Goal: Information Seeking & Learning: Learn about a topic

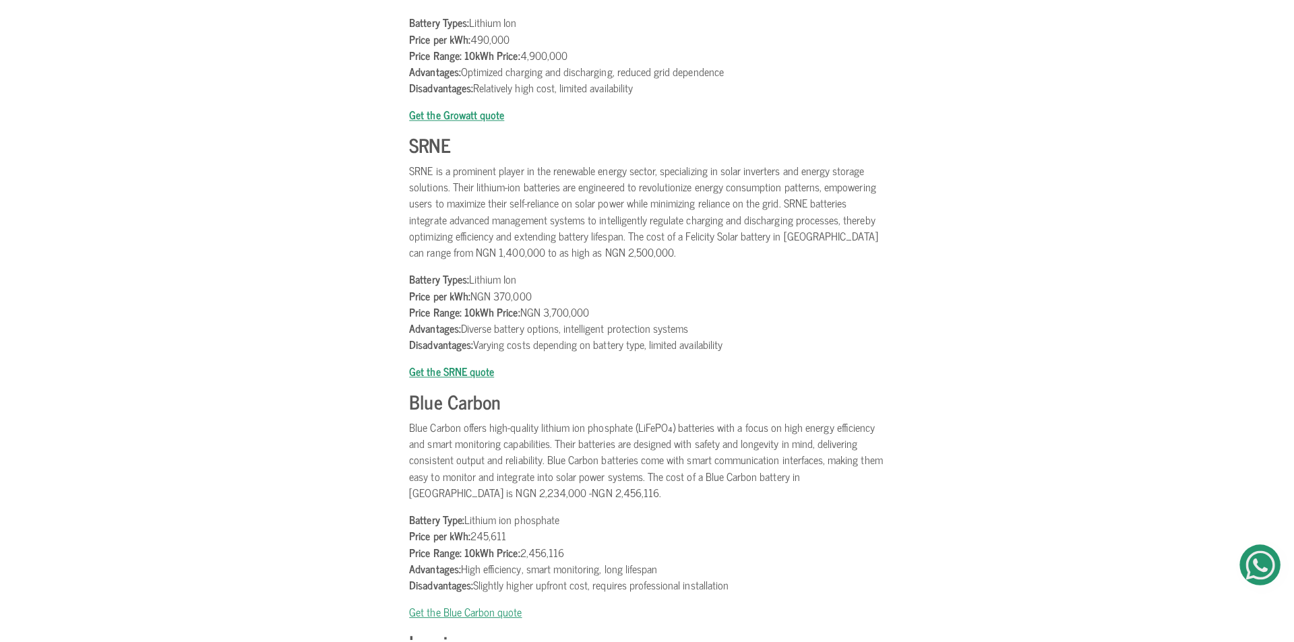
scroll to position [2629, 0]
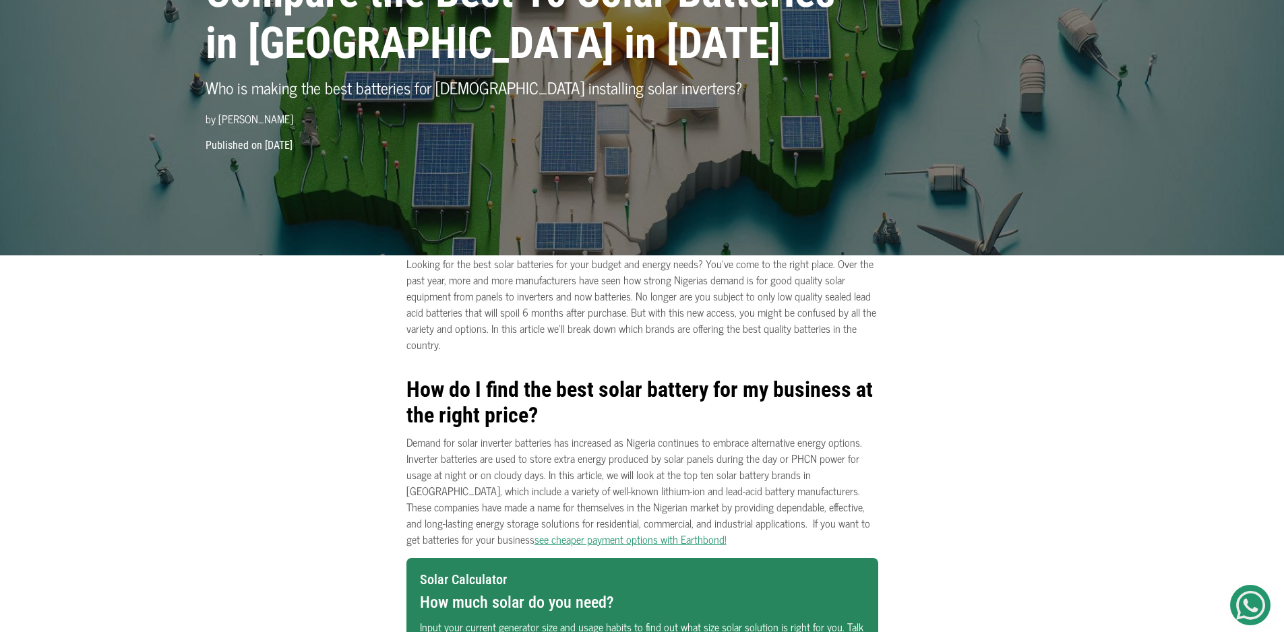
scroll to position [337, 0]
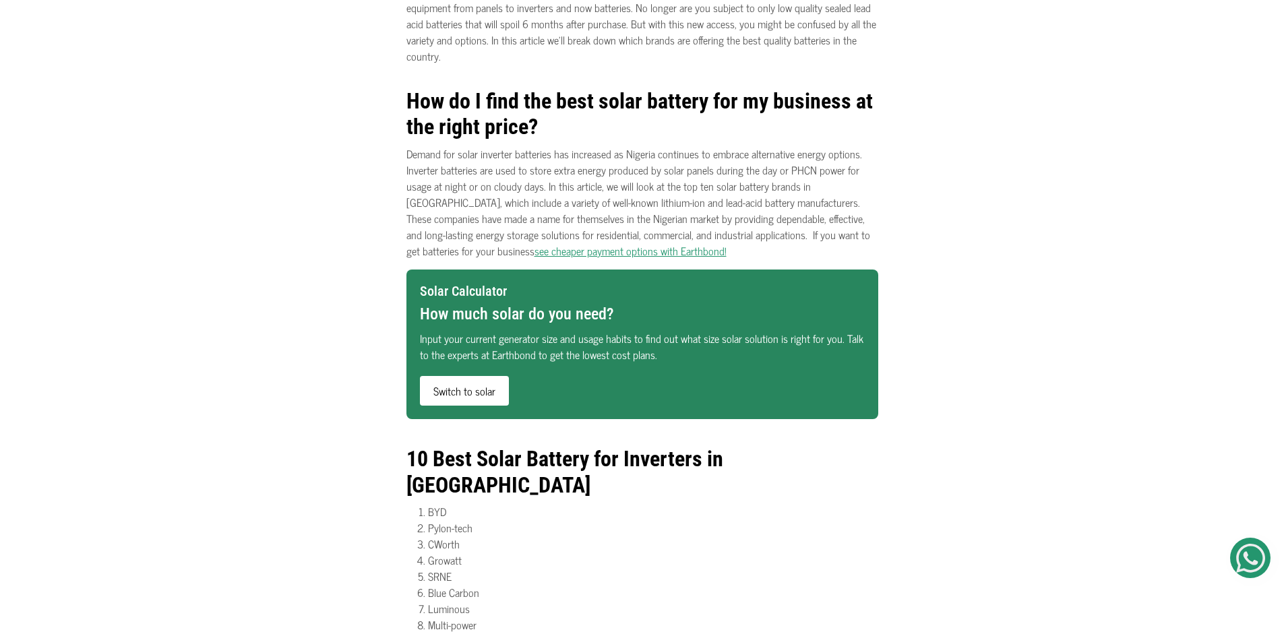
scroll to position [809, 0]
